Goal: Task Accomplishment & Management: Use online tool/utility

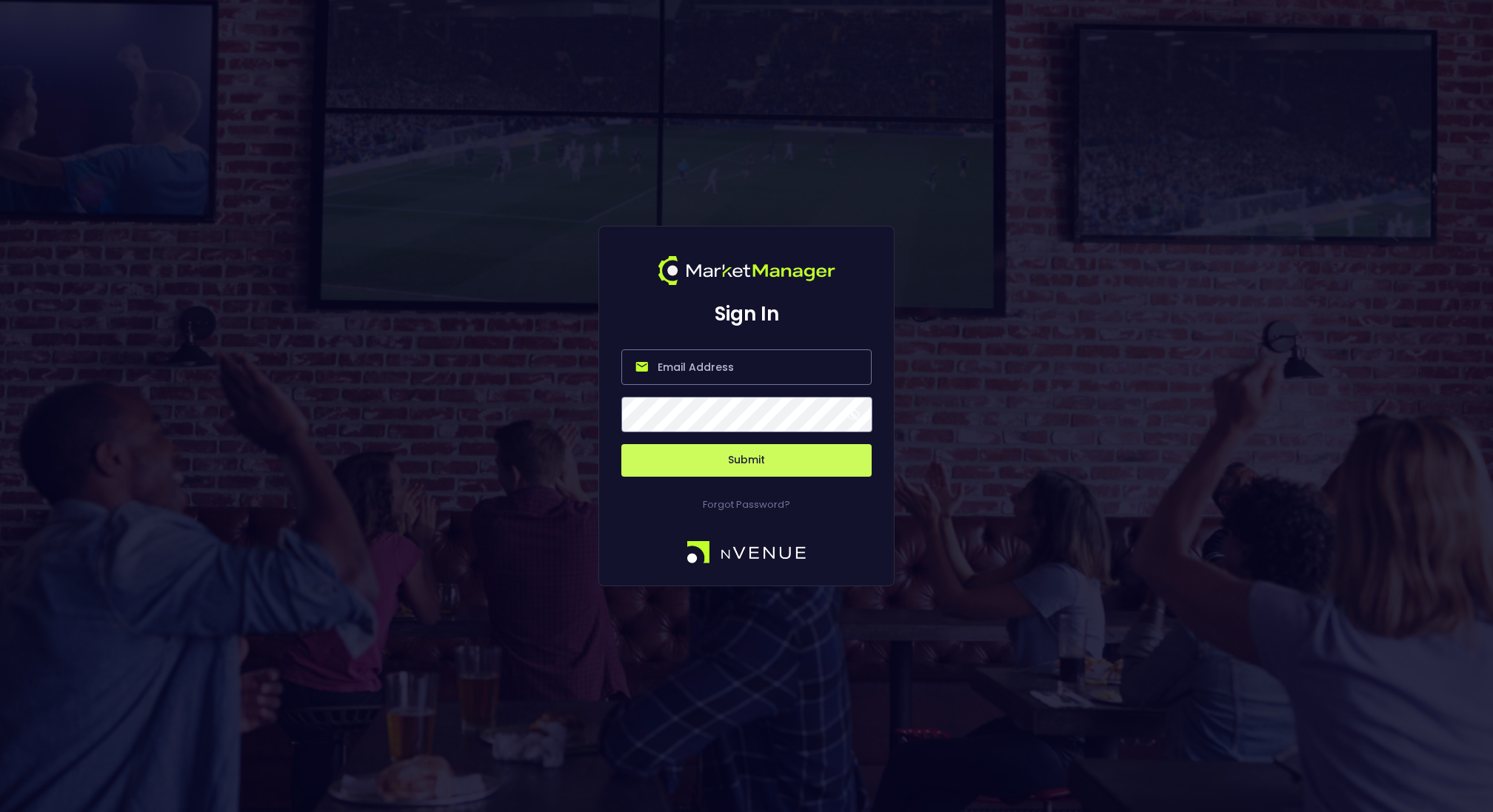
click at [693, 357] on input "email" at bounding box center [746, 367] width 250 height 36
click at [0, 811] on com-1password-button at bounding box center [0, 812] width 0 height 0
type input "jakey@nvenue.com"
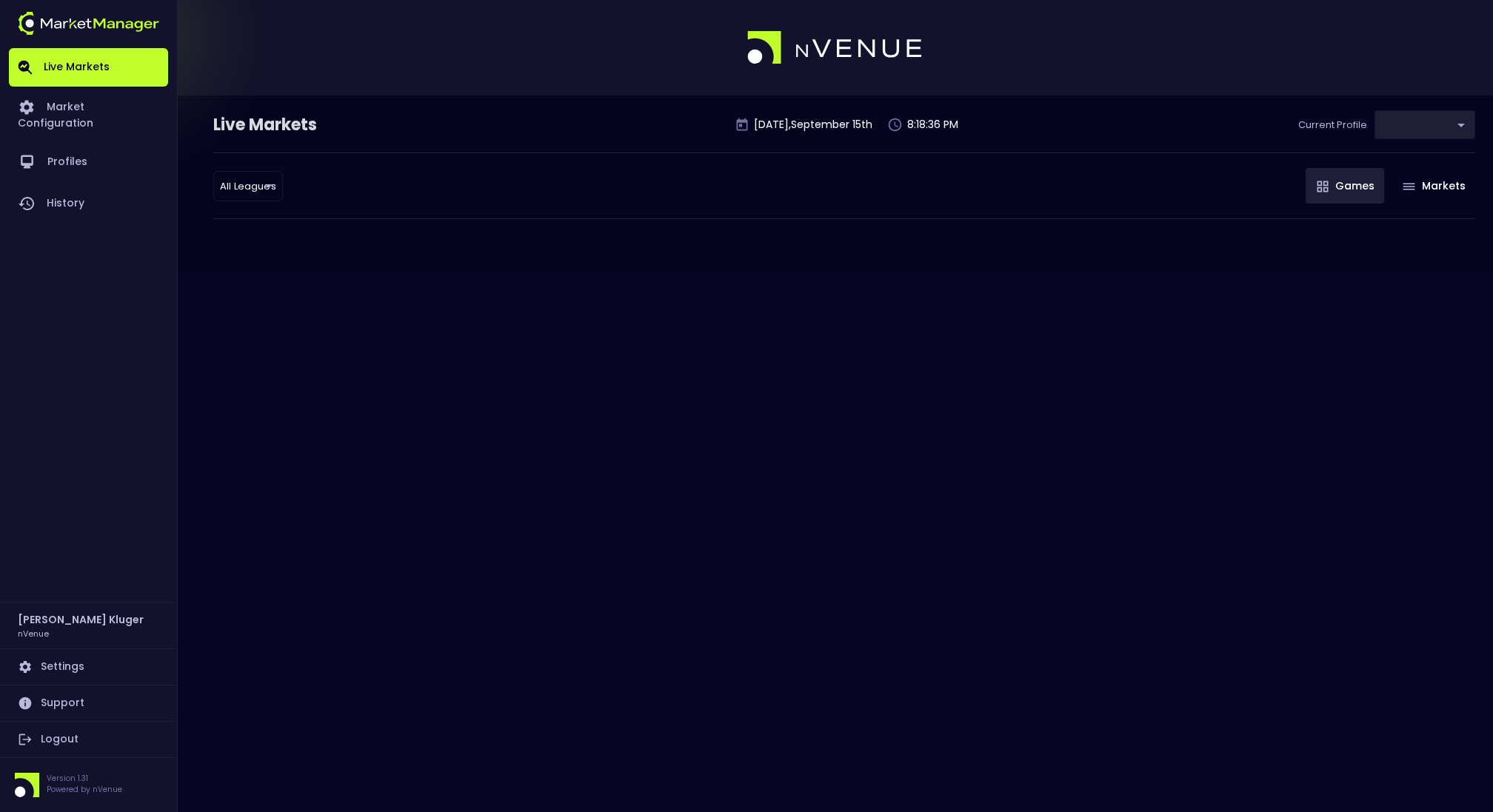
type input "0d810fa5-e353-4d9c-b11d-31f095cae871"
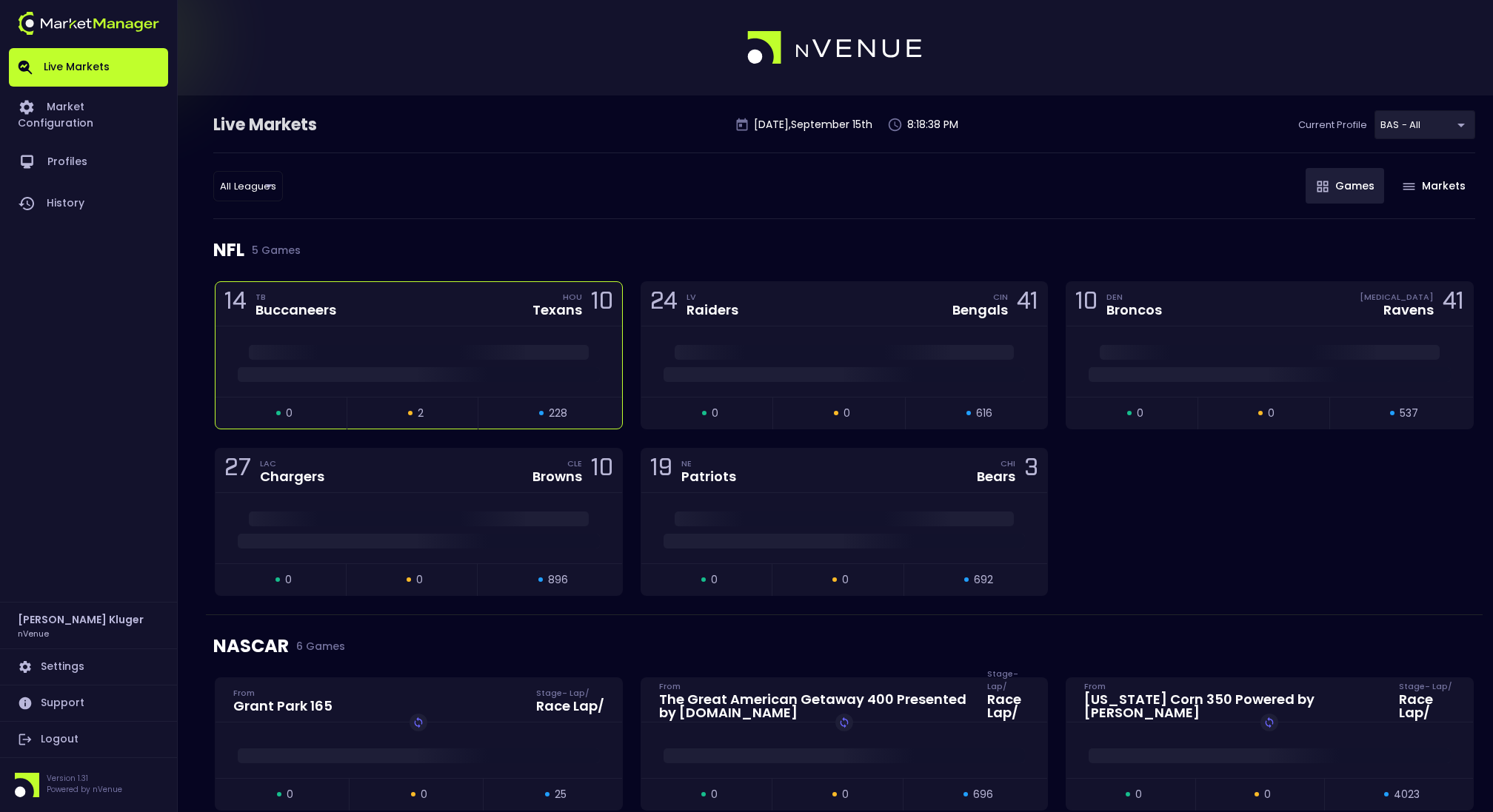
click at [420, 360] on div at bounding box center [419, 370] width 406 height 22
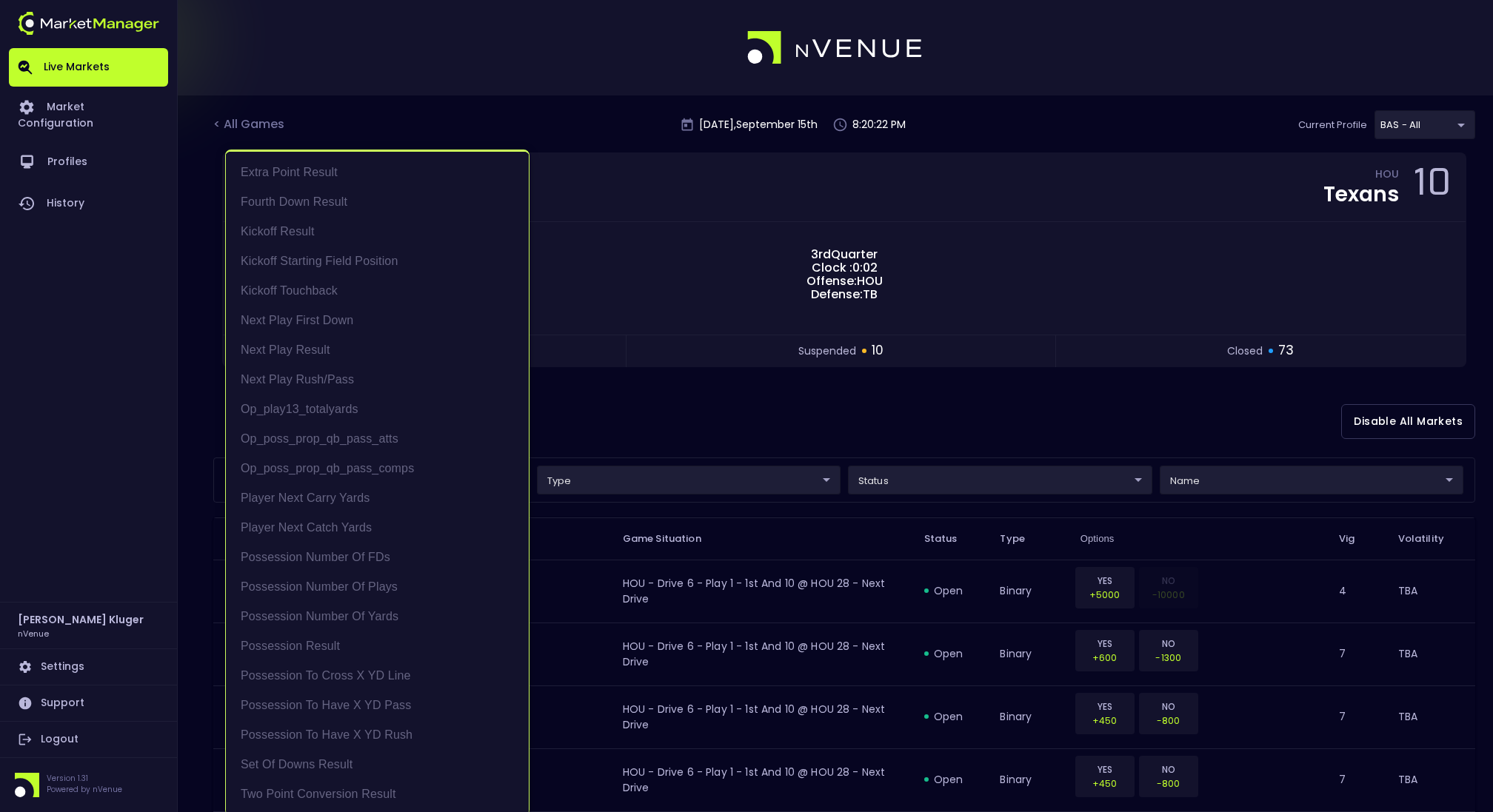
click at [640, 428] on div at bounding box center [746, 406] width 1493 height 812
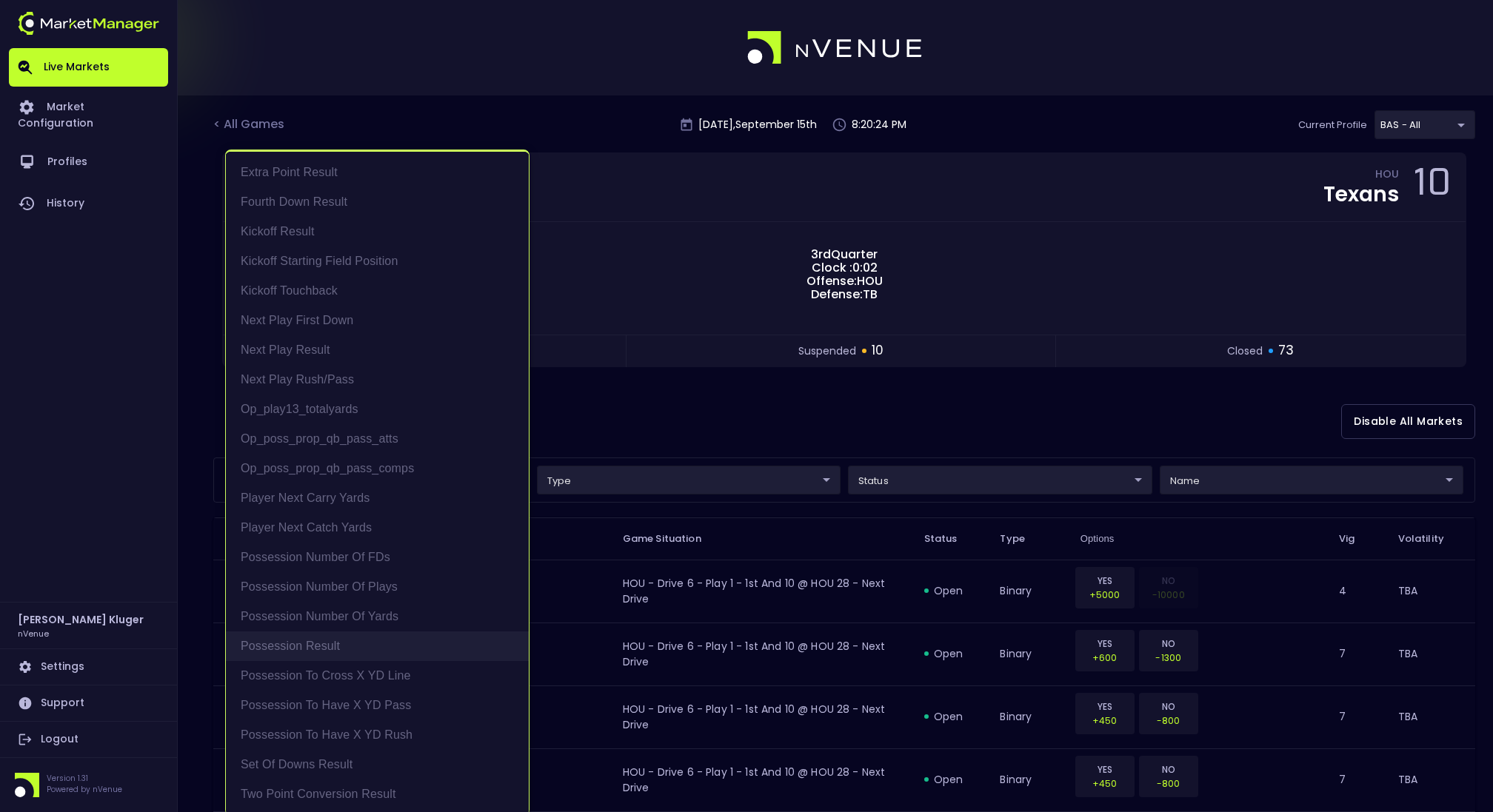
click at [363, 643] on li "Possession Result" at bounding box center [377, 646] width 303 height 29
type input "Possession Result"
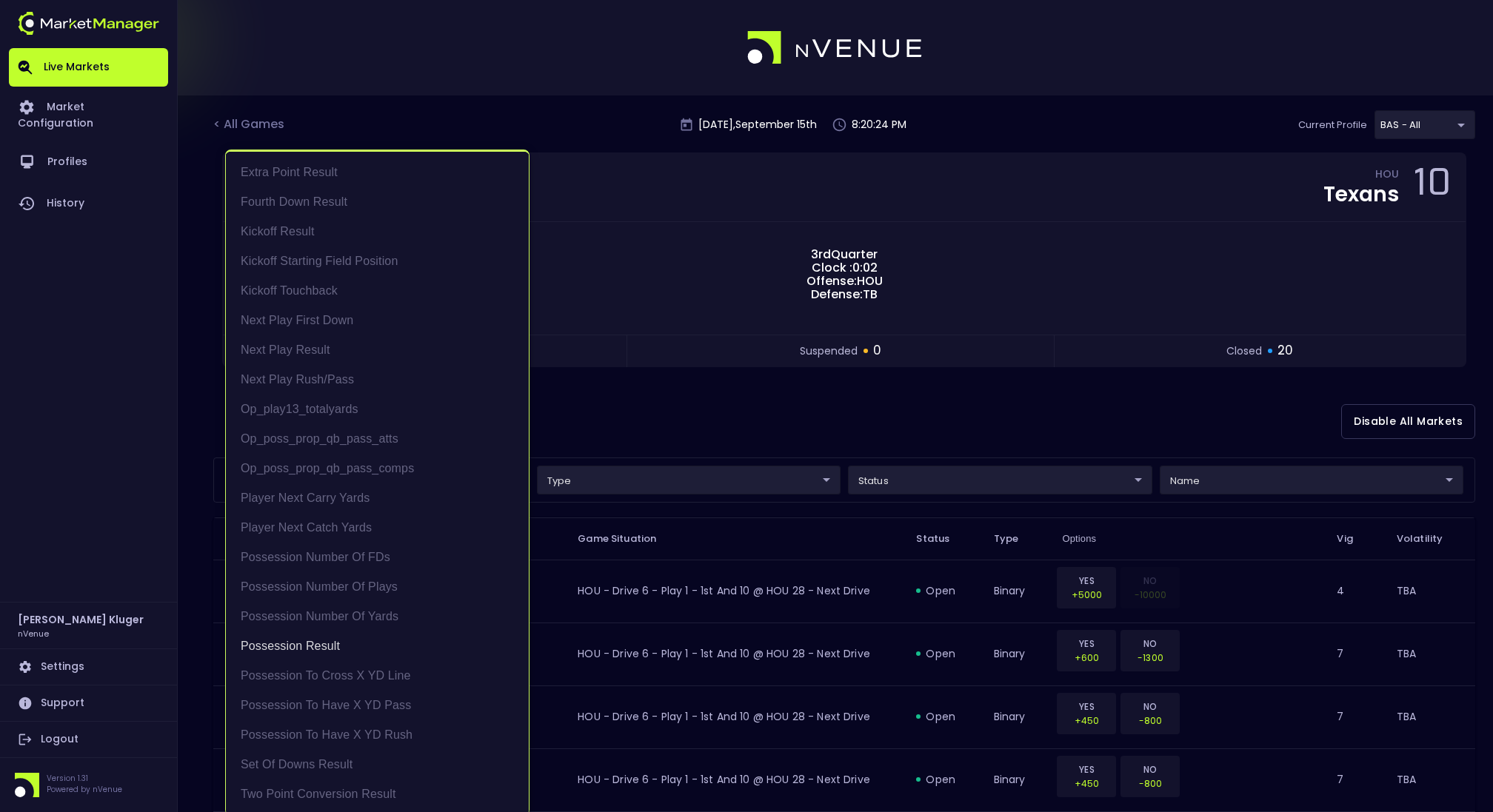
click at [793, 431] on div at bounding box center [746, 406] width 1493 height 812
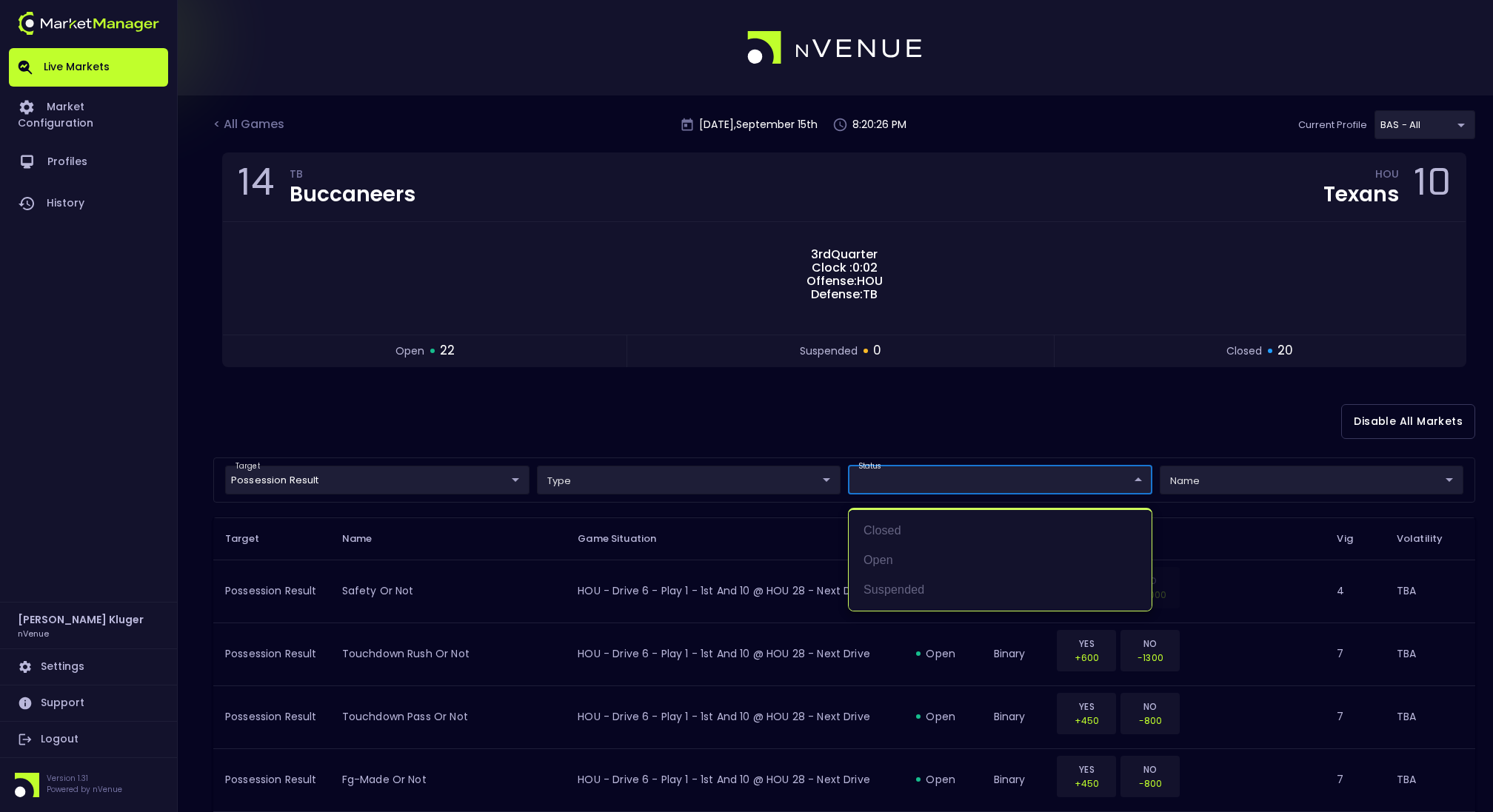
click at [1022, 440] on div at bounding box center [746, 406] width 1493 height 812
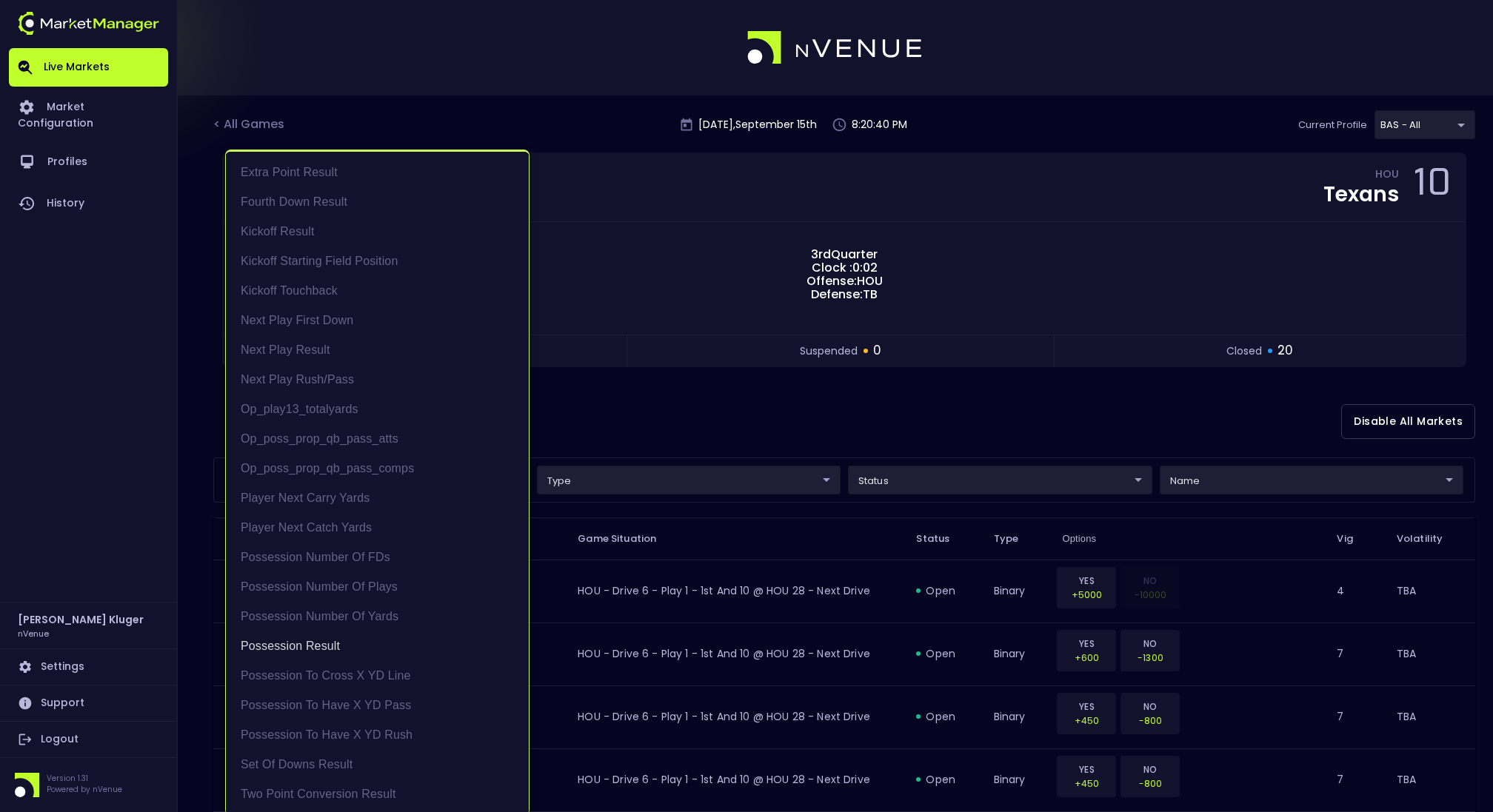
click at [1026, 468] on div at bounding box center [746, 406] width 1493 height 812
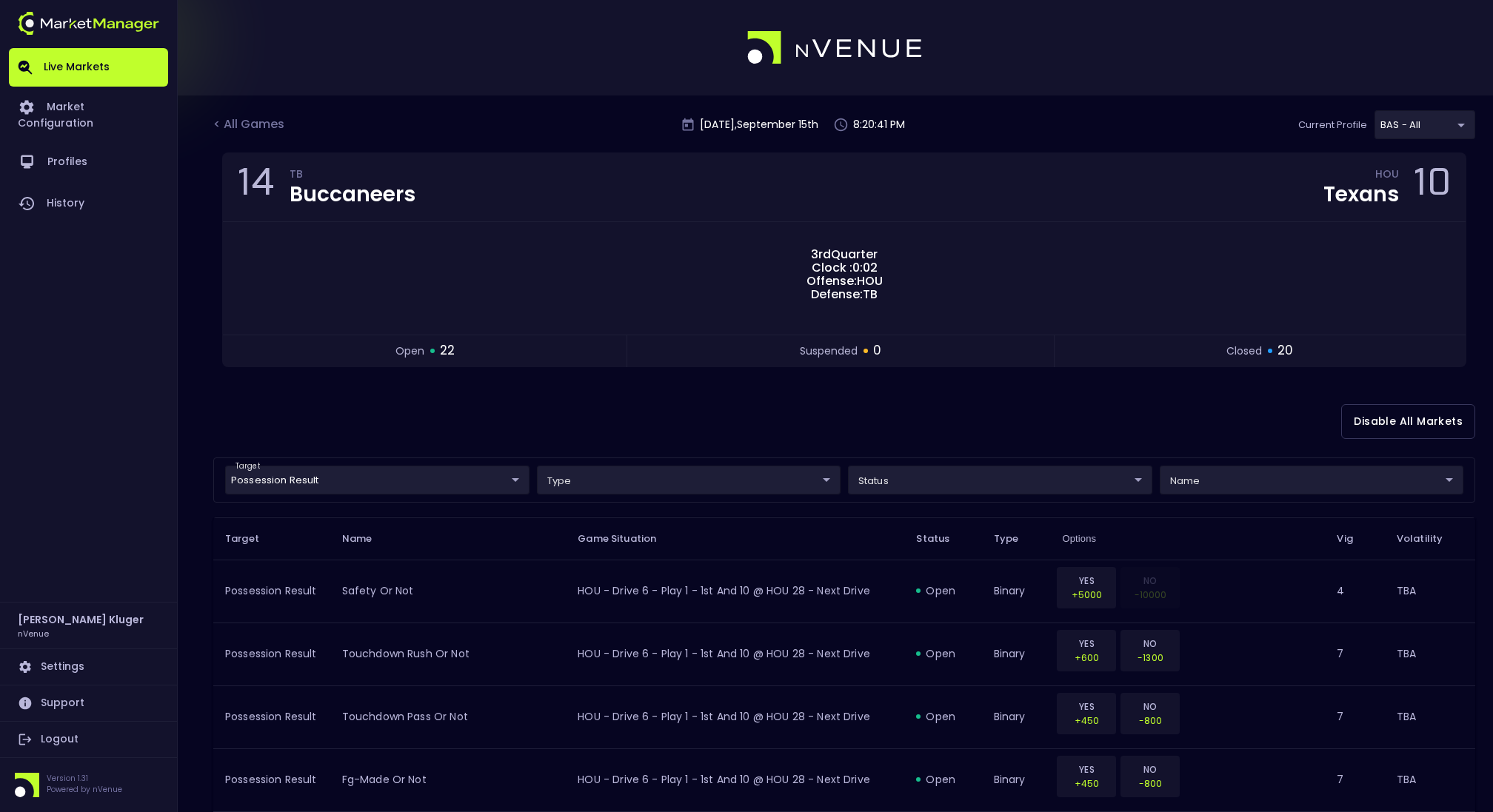
click at [957, 482] on div "Extra Point Result Fourth Down Result Kickoff Result Kickoff Starting Field Pos…" at bounding box center [746, 406] width 1493 height 812
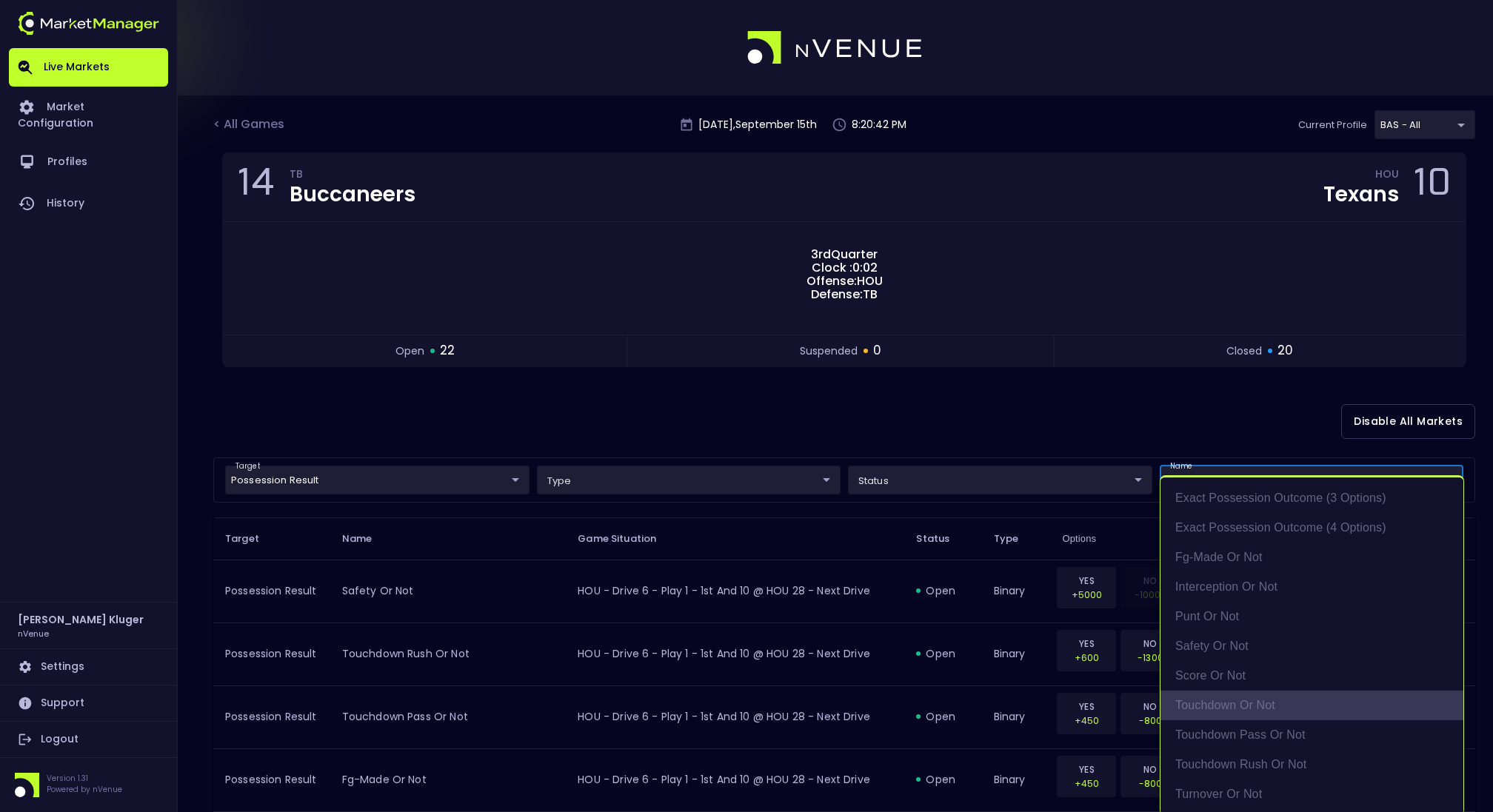
click at [1227, 713] on li "touchdown or not" at bounding box center [1312, 705] width 303 height 29
type input "touchdown or not"
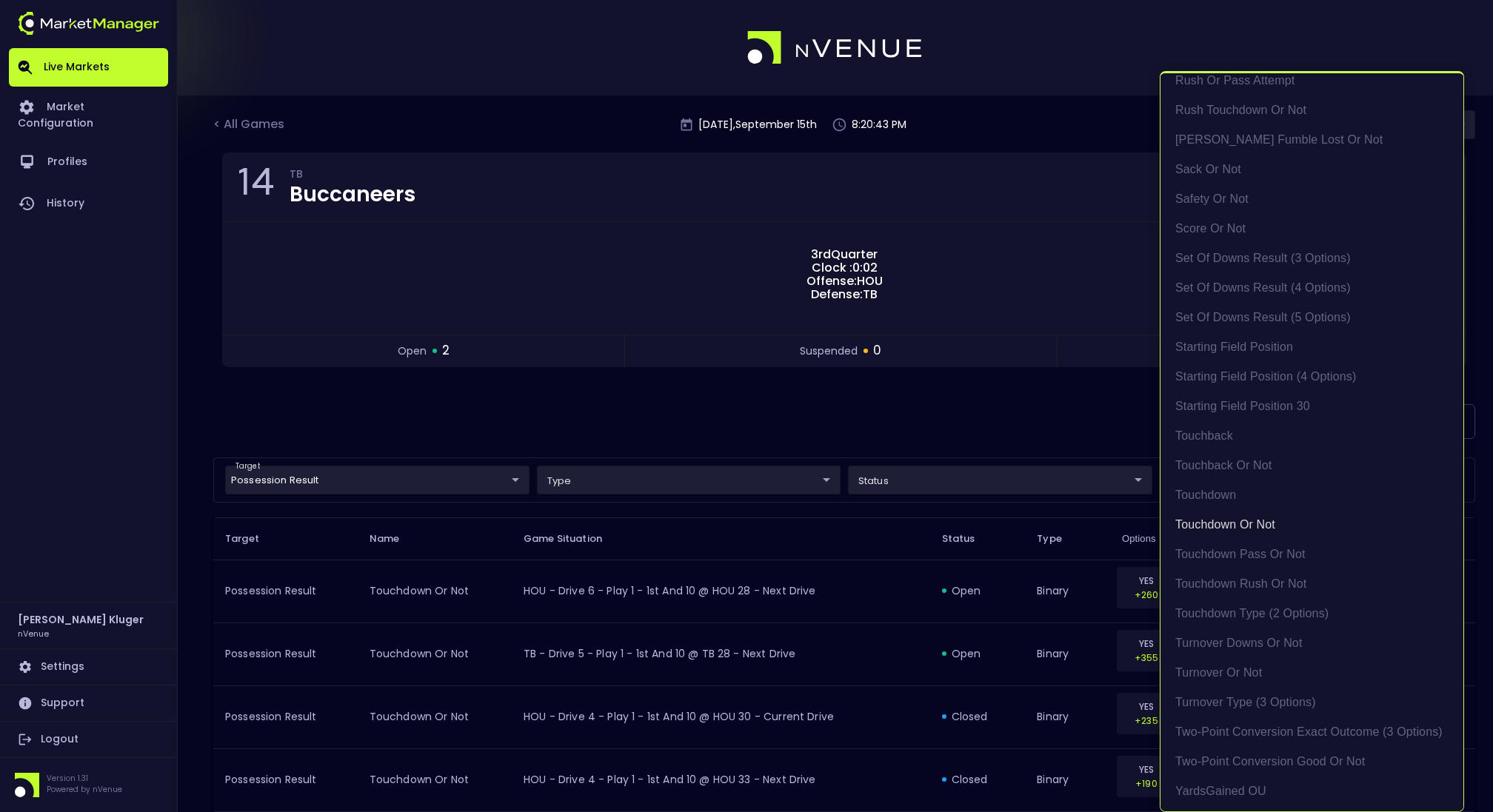
click at [951, 379] on div at bounding box center [746, 406] width 1493 height 812
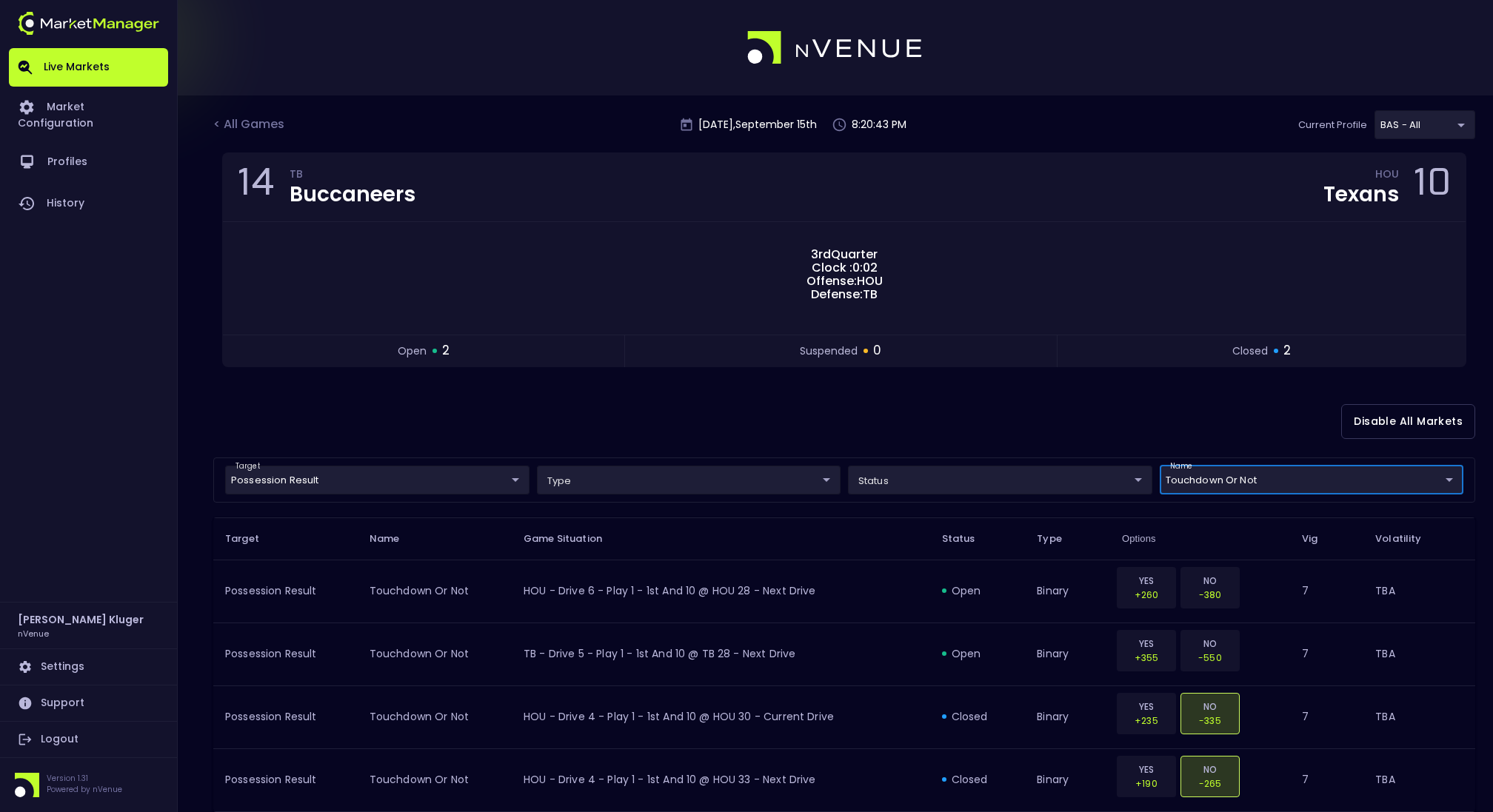
scroll to position [0, 0]
click at [400, 465] on body "Live Markets Market Configuration Profiles History Jakey Kluger nVenue Settings…" at bounding box center [746, 443] width 1493 height 886
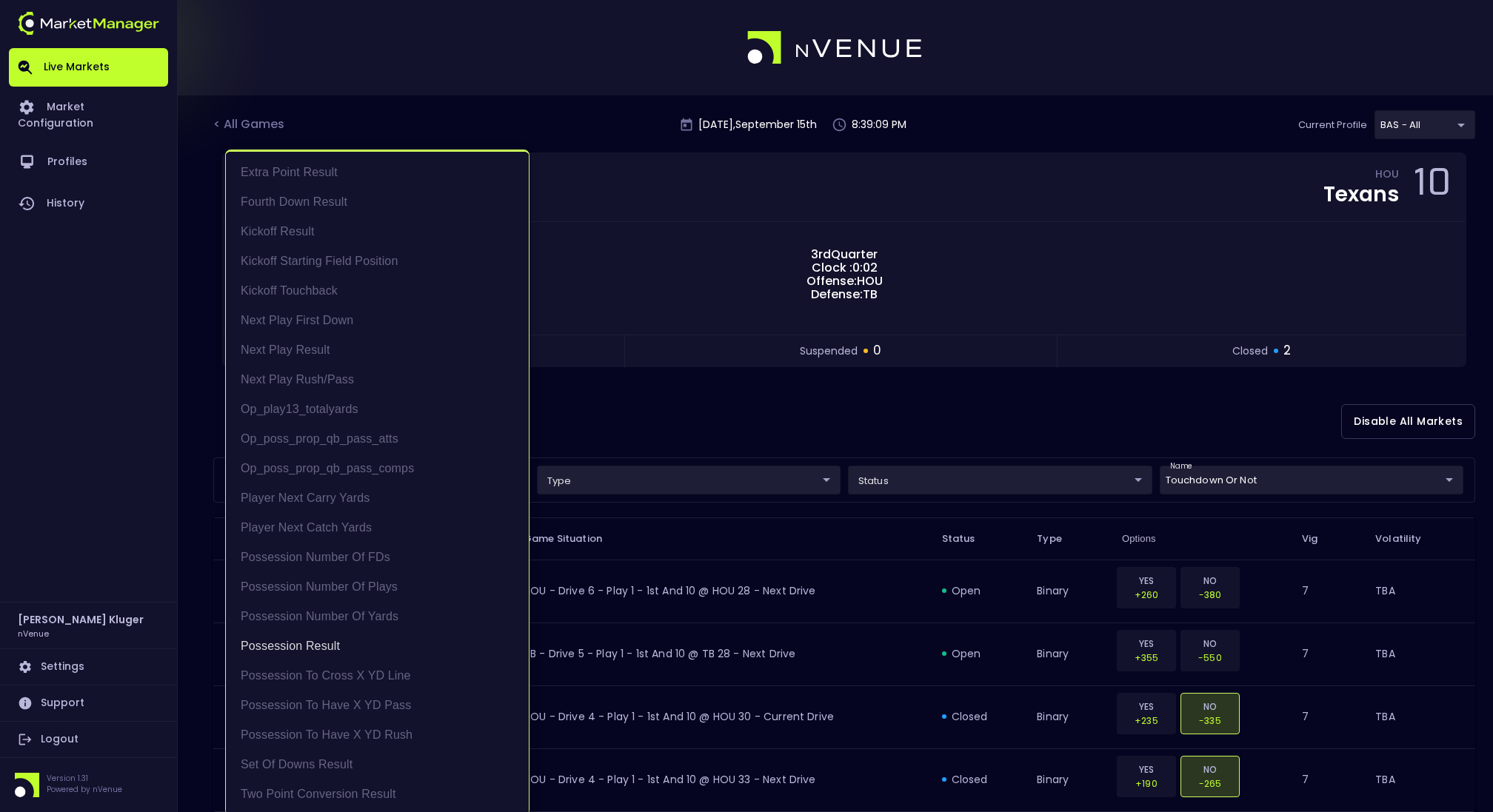
click at [997, 418] on div at bounding box center [746, 406] width 1493 height 812
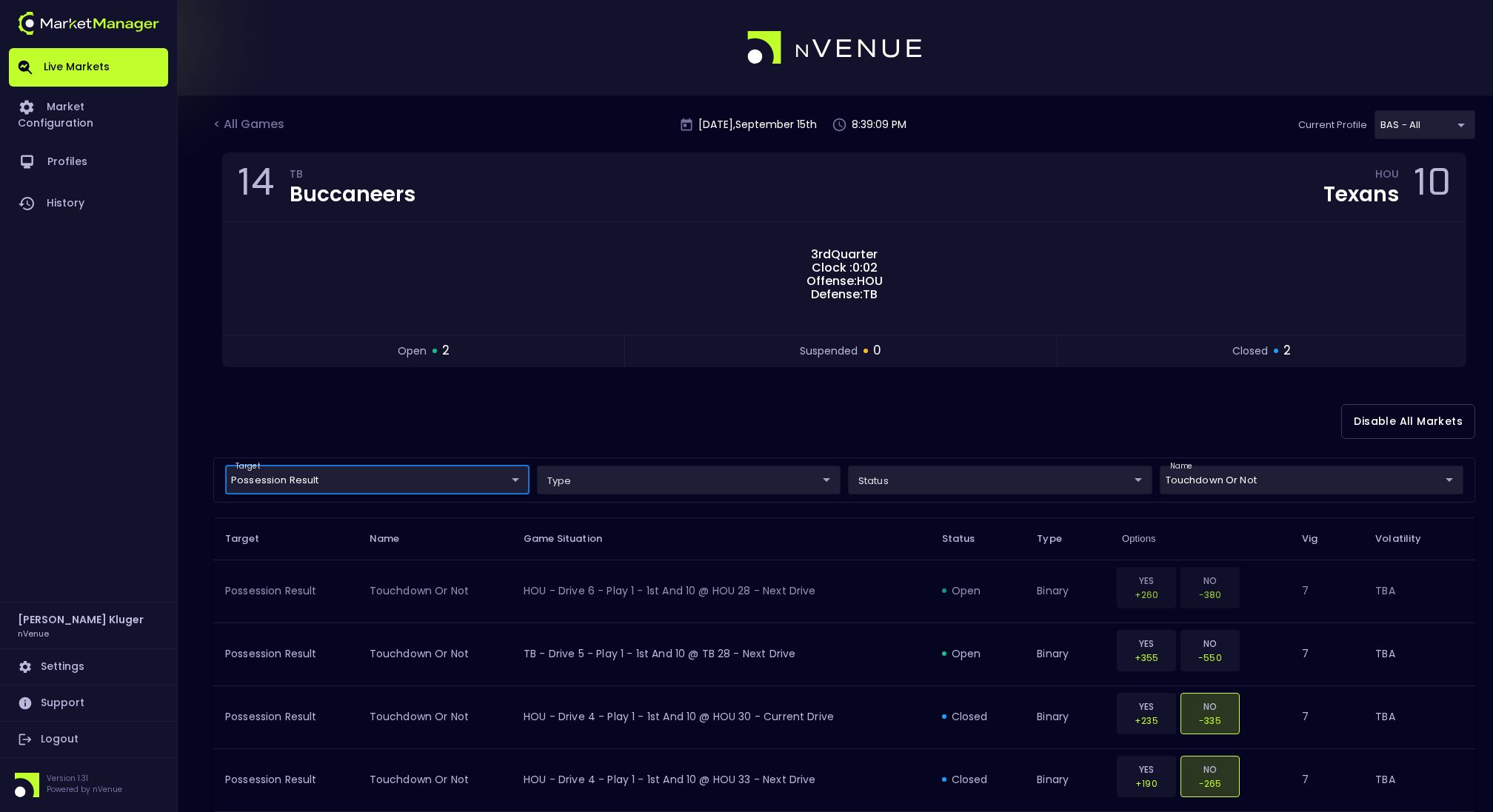
scroll to position [69, 0]
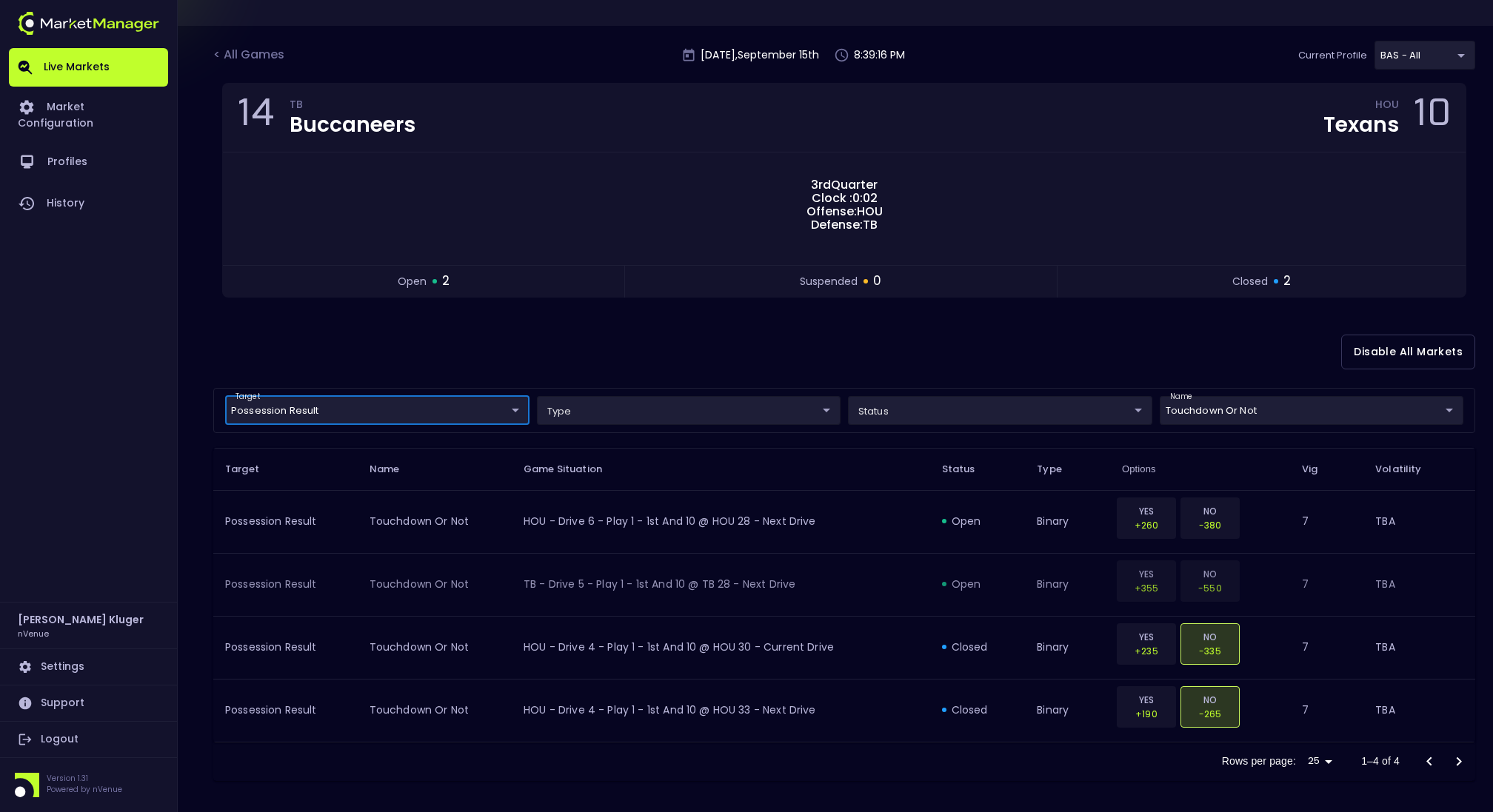
click at [621, 566] on td "TB - Drive 5 - Play 1 - 1st and 10 @ TB 28 - Next Drive" at bounding box center [721, 584] width 419 height 63
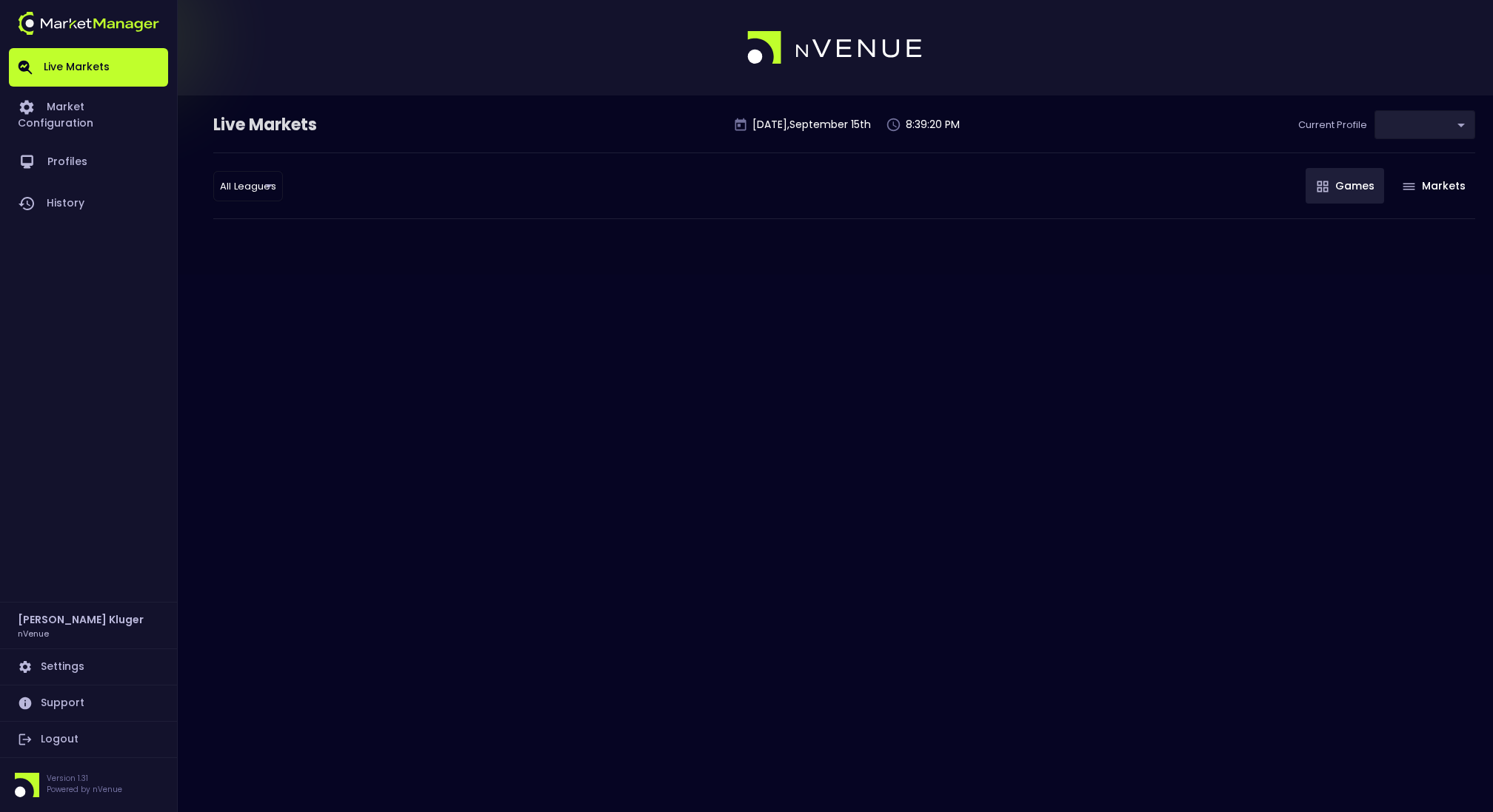
type input "0d810fa5-e353-4d9c-b11d-31f095cae871"
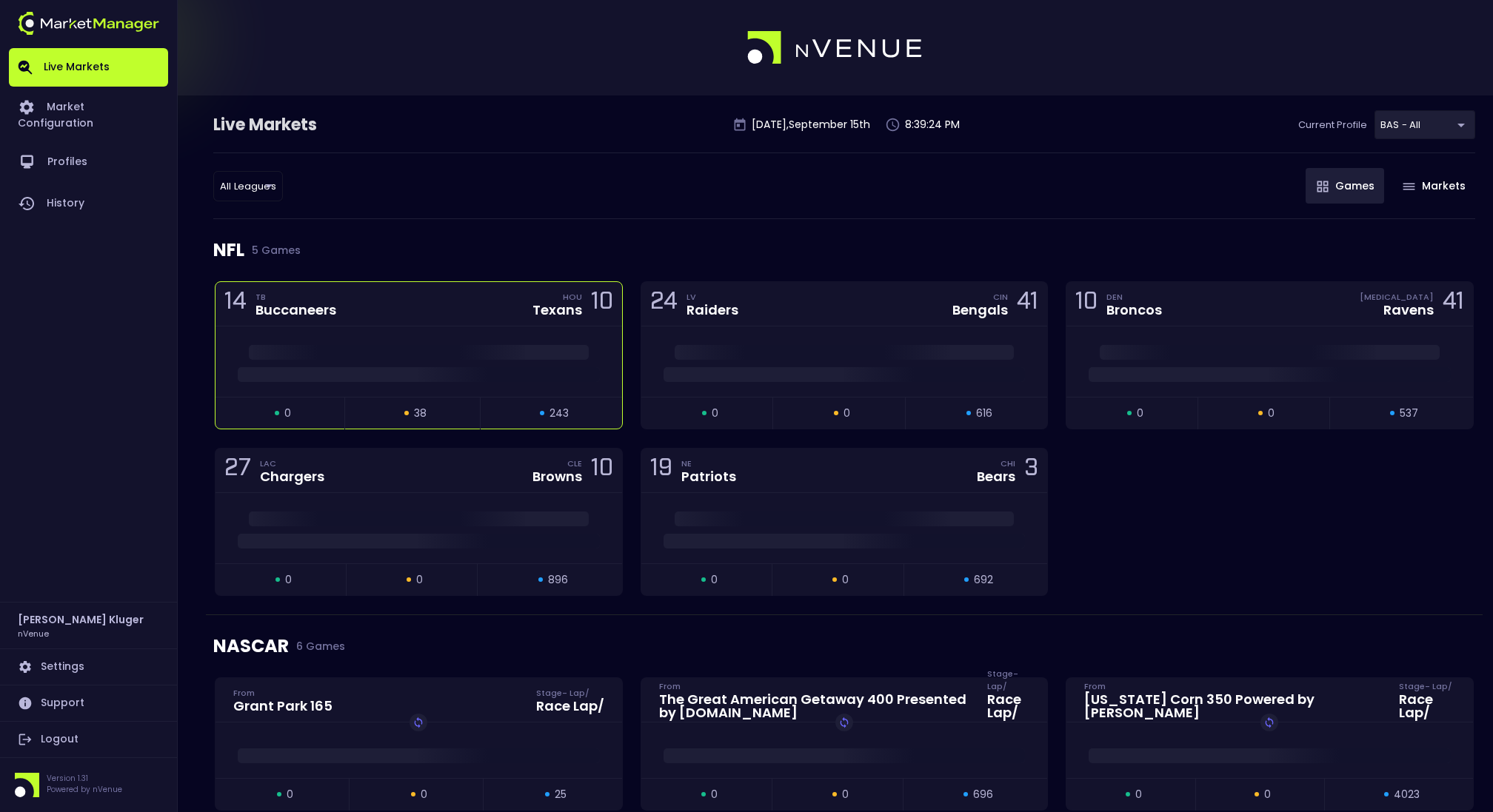
click at [408, 350] on span at bounding box center [419, 353] width 340 height 15
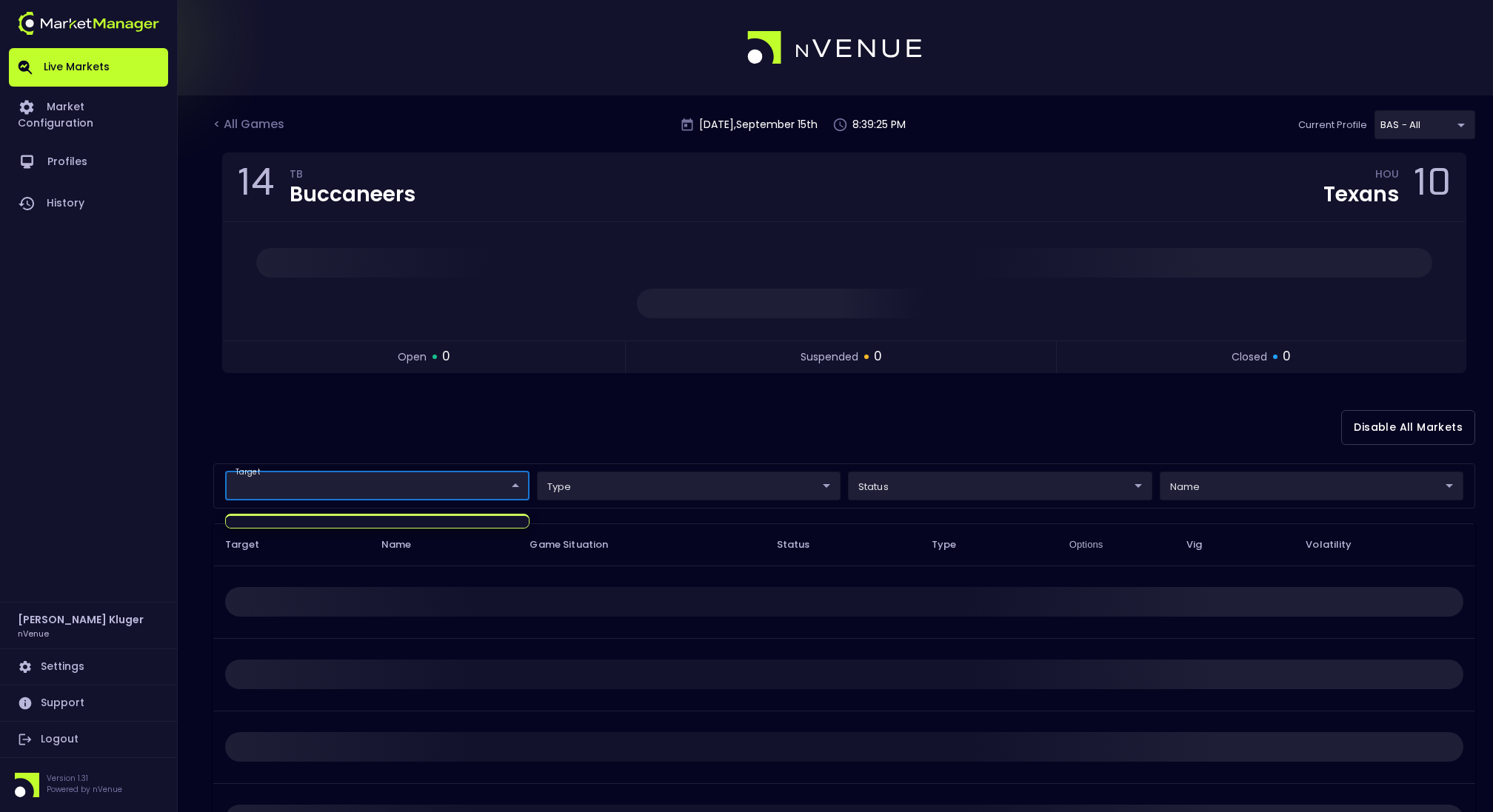
click at [366, 488] on body "Live Markets Market Configuration Profiles History [PERSON_NAME] nVenue Setting…" at bounding box center [746, 465] width 1493 height 931
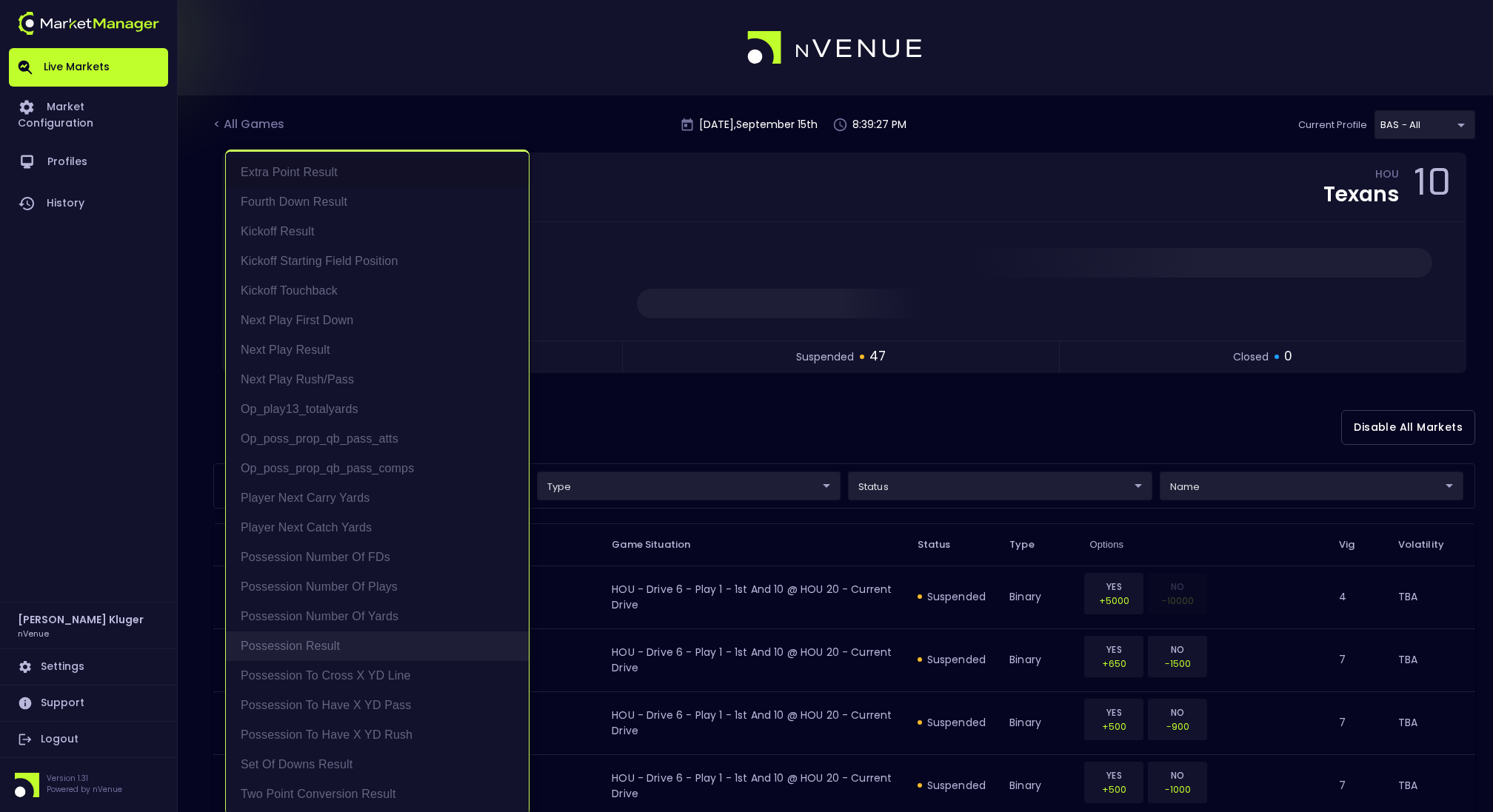
click at [346, 641] on li "Possession Result" at bounding box center [377, 646] width 303 height 29
type input "Possession Result"
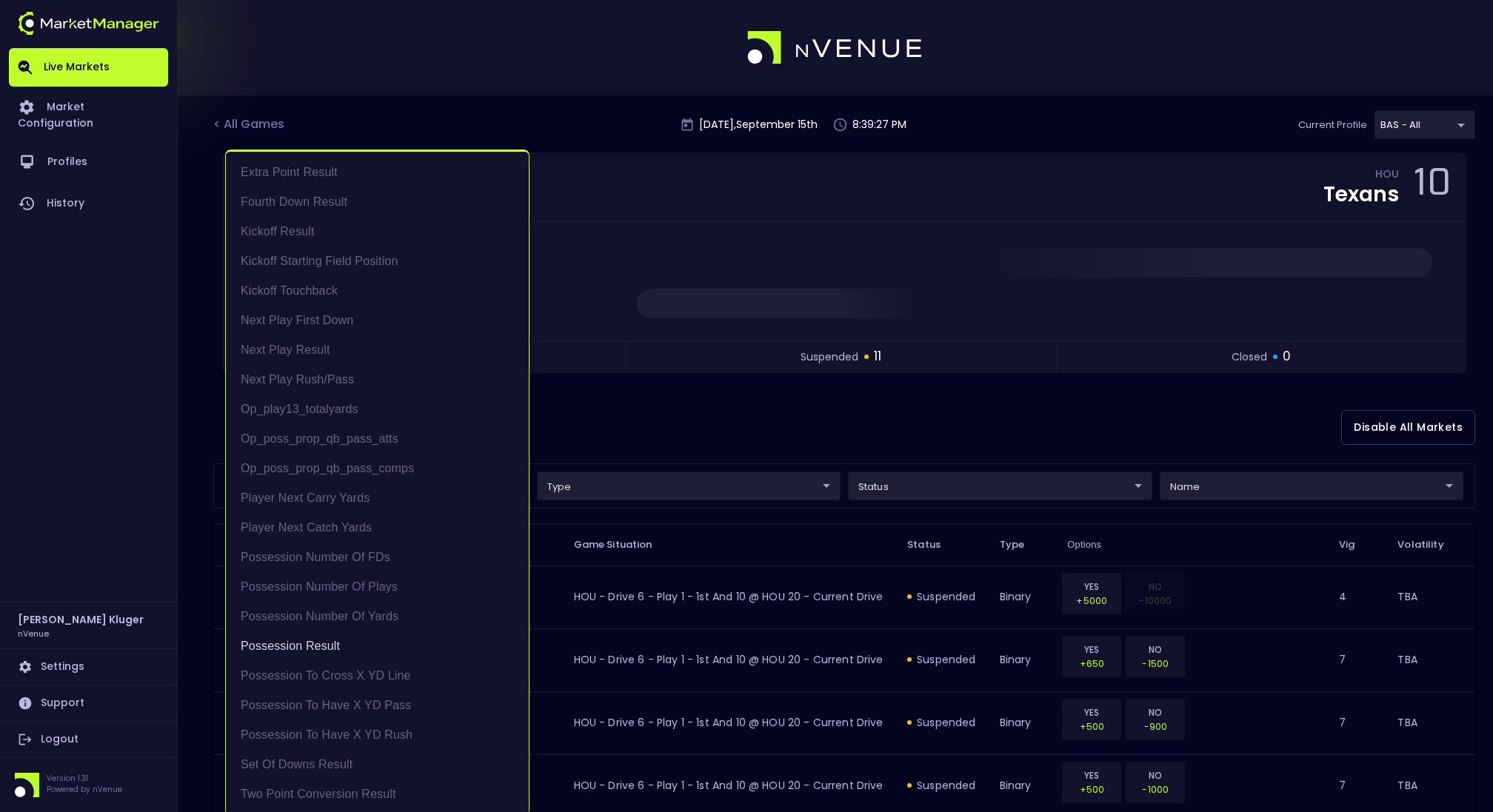
click at [839, 349] on div at bounding box center [746, 406] width 1493 height 812
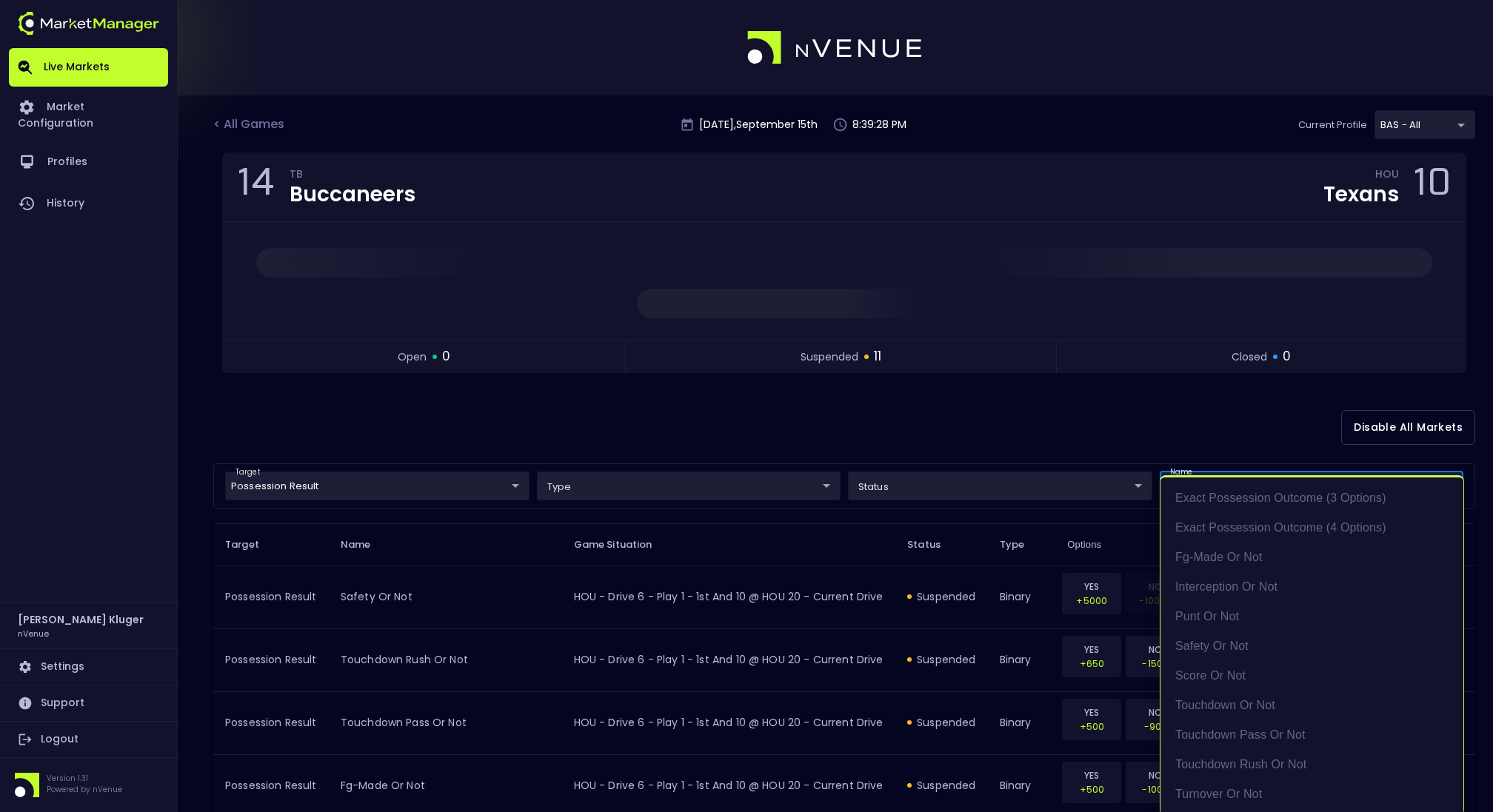
click at [1322, 490] on body "Live Markets Market Configuration Profiles History [PERSON_NAME] nVenue Setting…" at bounding box center [746, 666] width 1493 height 1332
click at [1303, 618] on li "punt or not" at bounding box center [1312, 616] width 303 height 29
type input "punt or not"
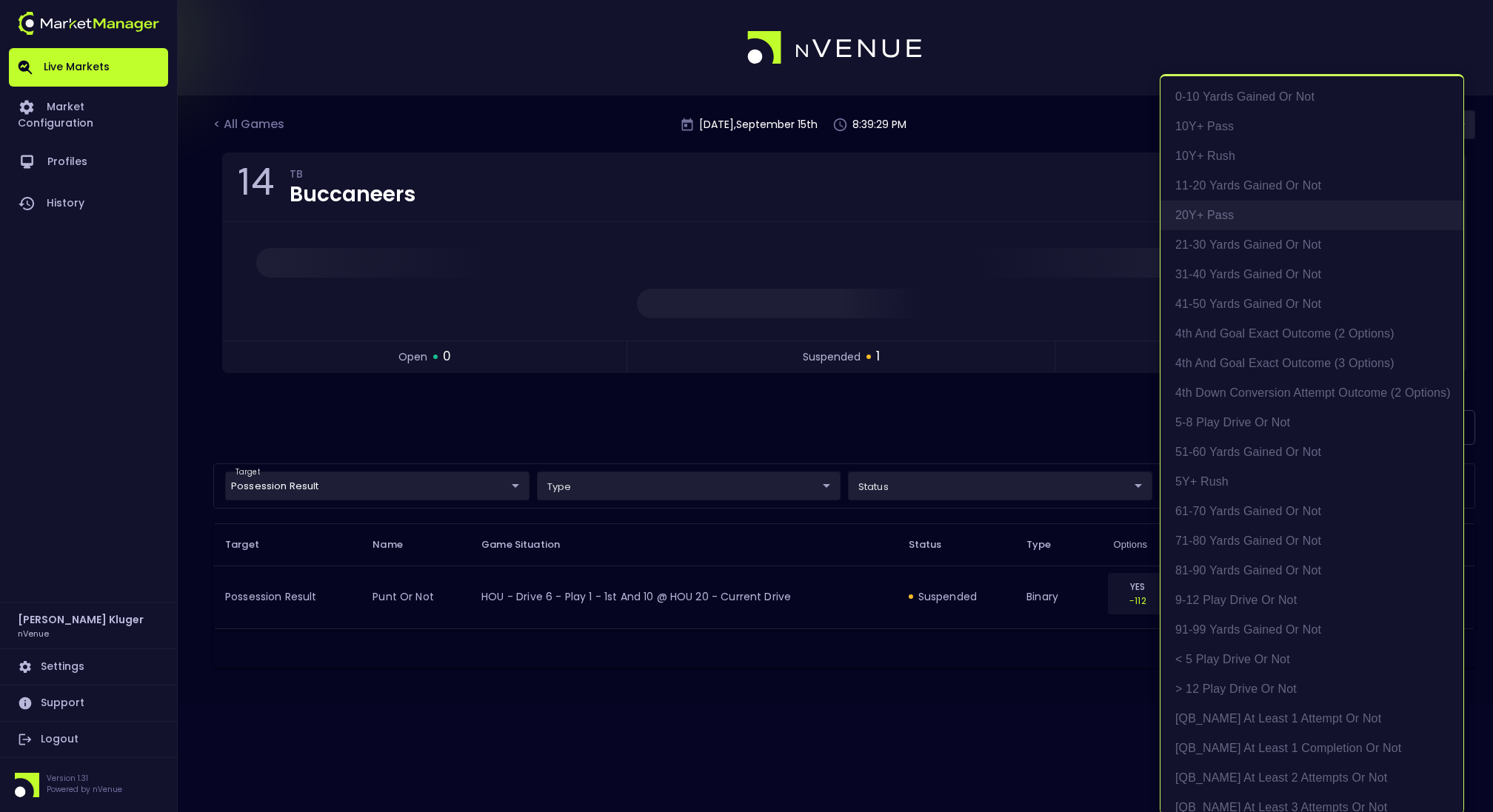
scroll to position [3, 0]
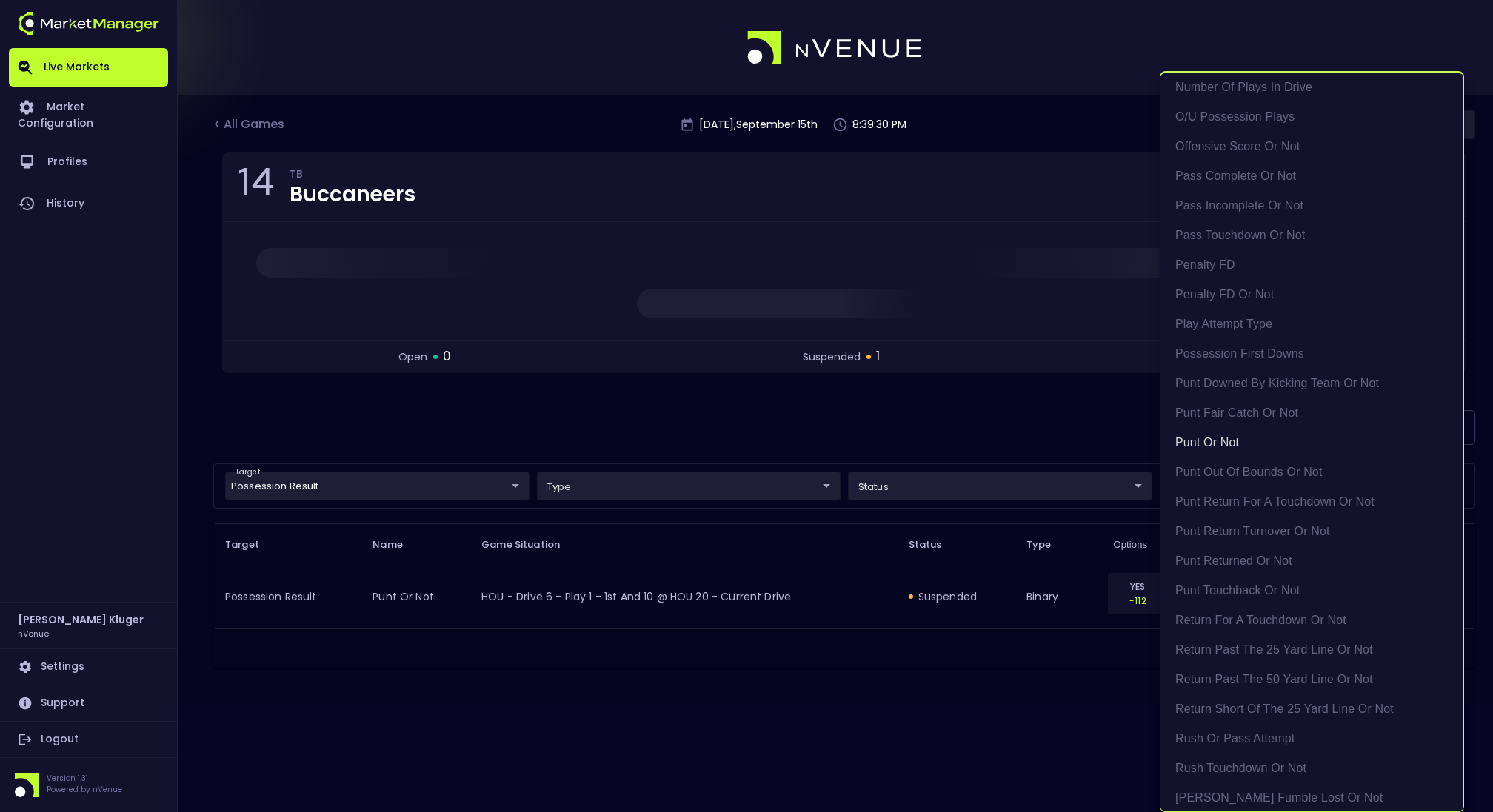
click at [919, 403] on div at bounding box center [746, 406] width 1493 height 812
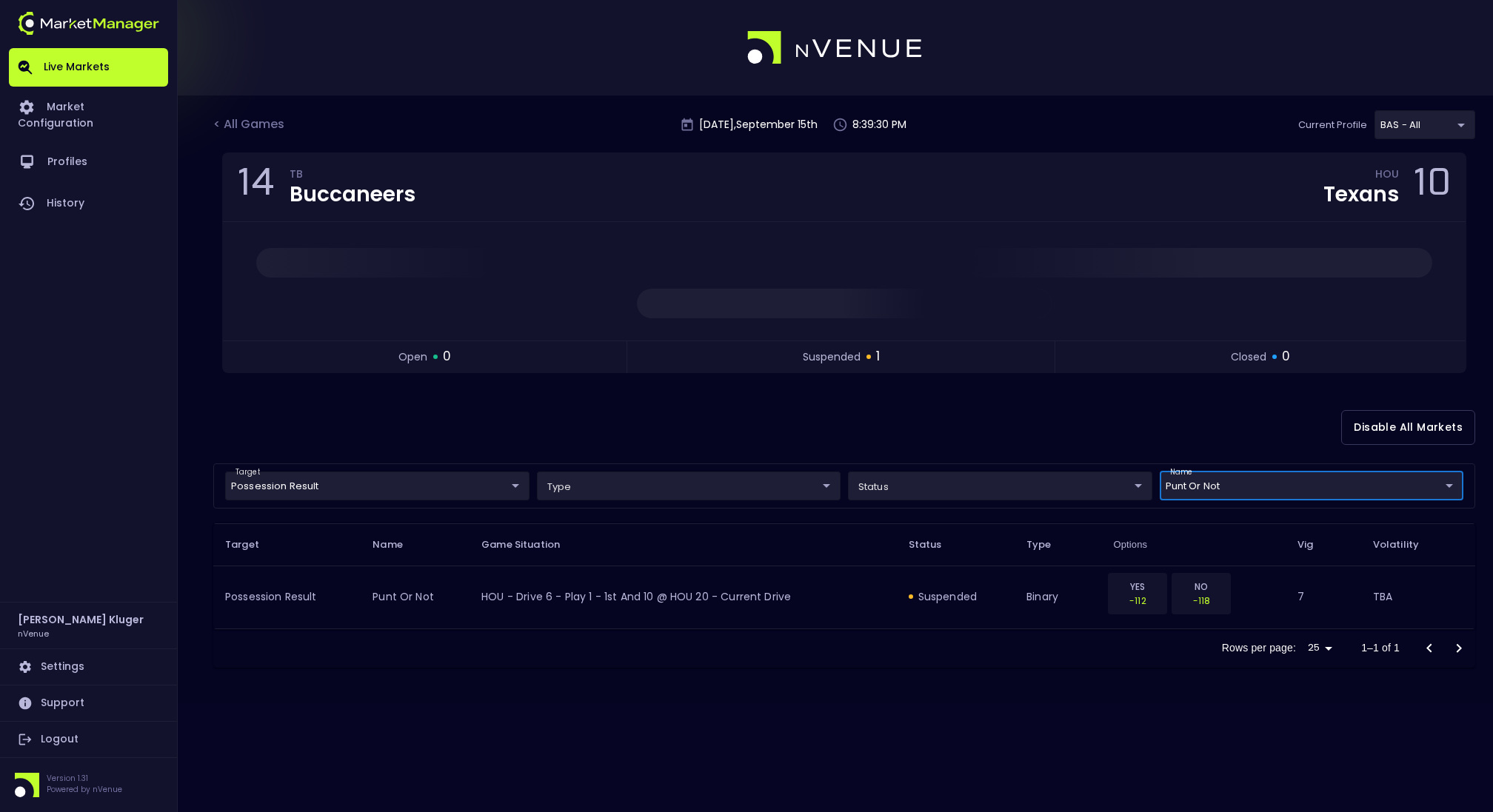
scroll to position [0, 0]
